Goal: Find specific page/section: Find specific page/section

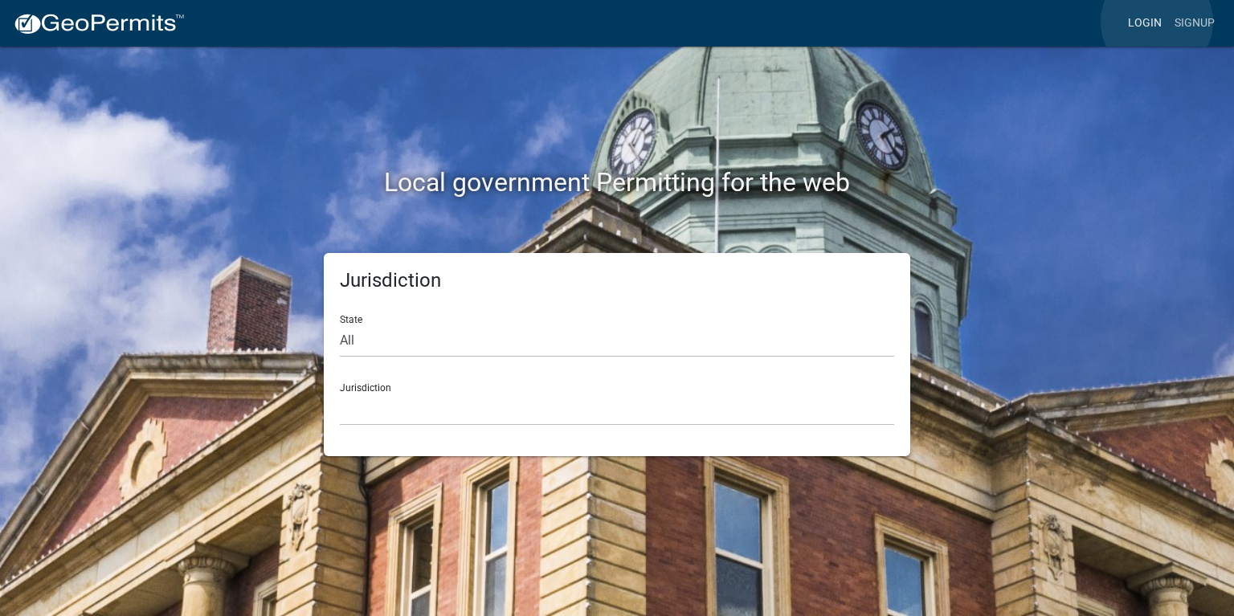
click at [1157, 22] on link "Login" at bounding box center [1145, 23] width 47 height 31
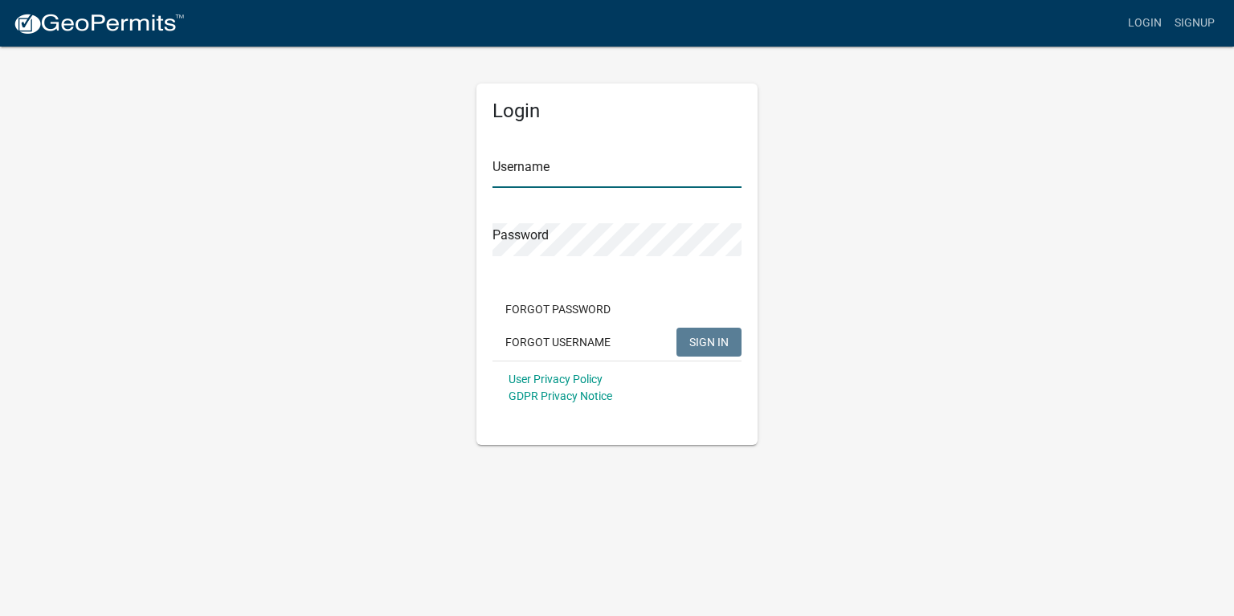
type input "[PERSON_NAME]"
click at [705, 339] on span "SIGN IN" at bounding box center [708, 341] width 39 height 13
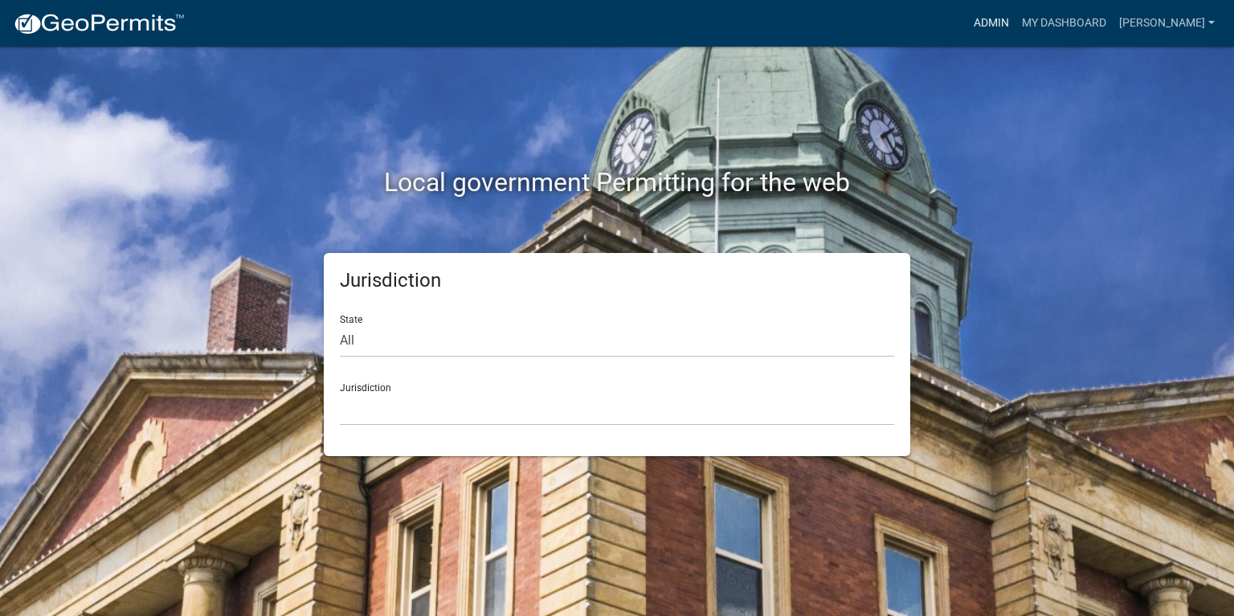
click at [974, 27] on link "Admin" at bounding box center [991, 23] width 48 height 31
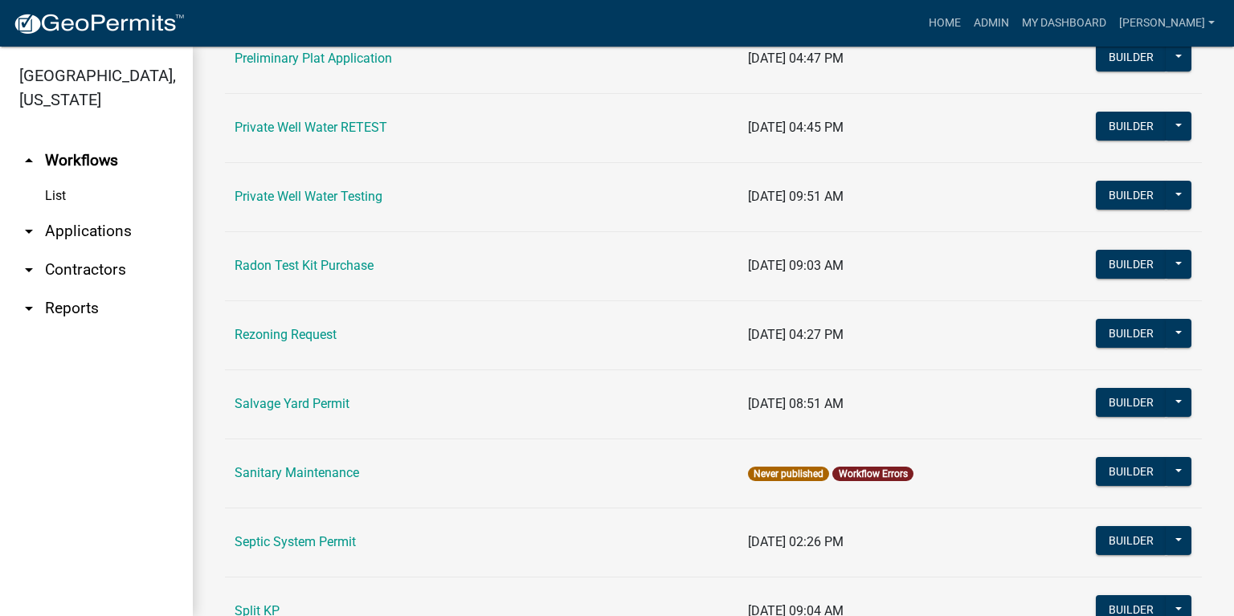
scroll to position [2050, 0]
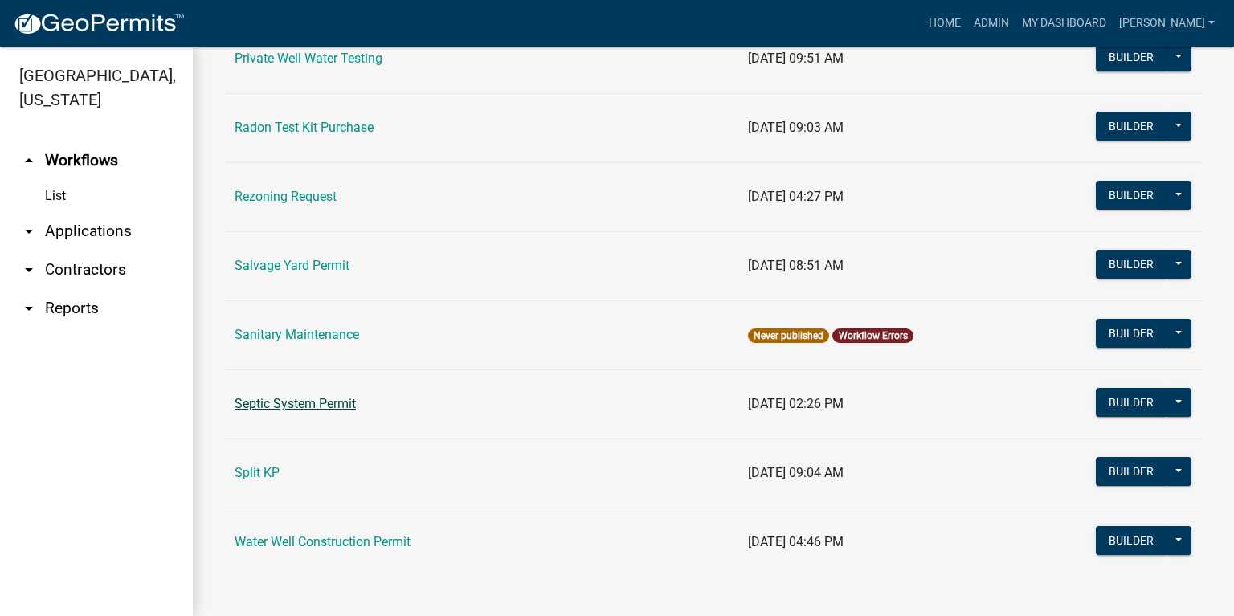
click at [318, 402] on link "Septic System Permit" at bounding box center [295, 403] width 121 height 15
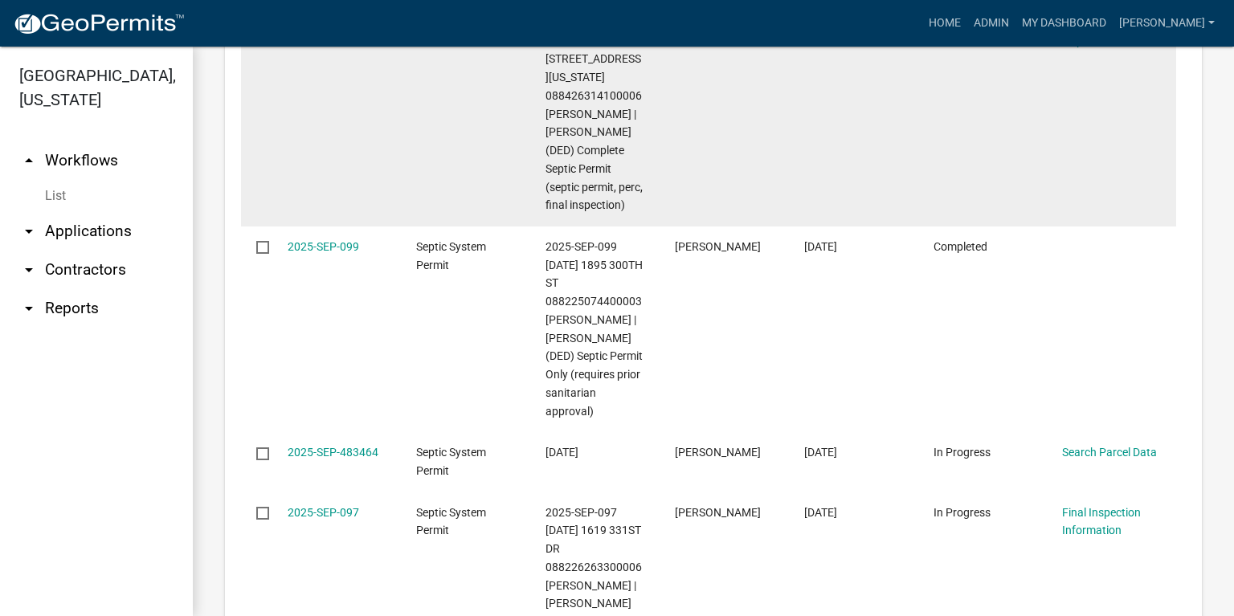
scroll to position [1414, 0]
